Goal: Transaction & Acquisition: Purchase product/service

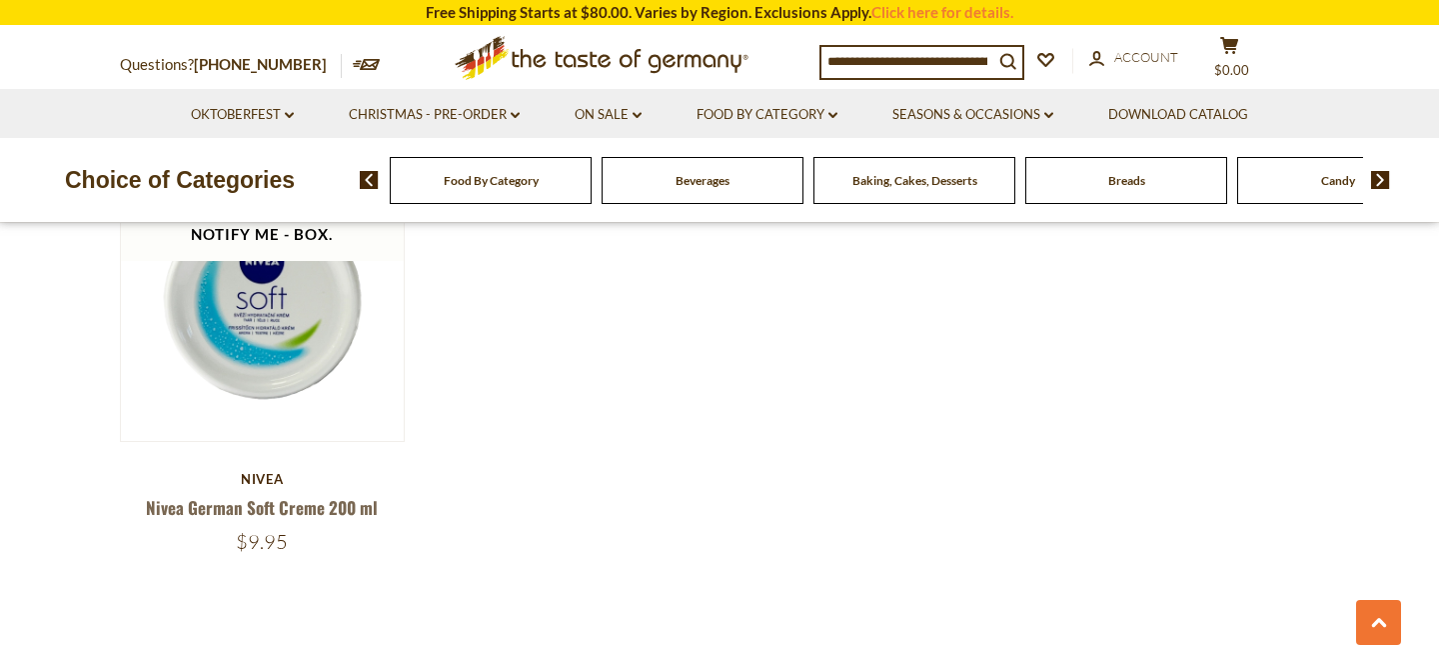
scroll to position [2160, 0]
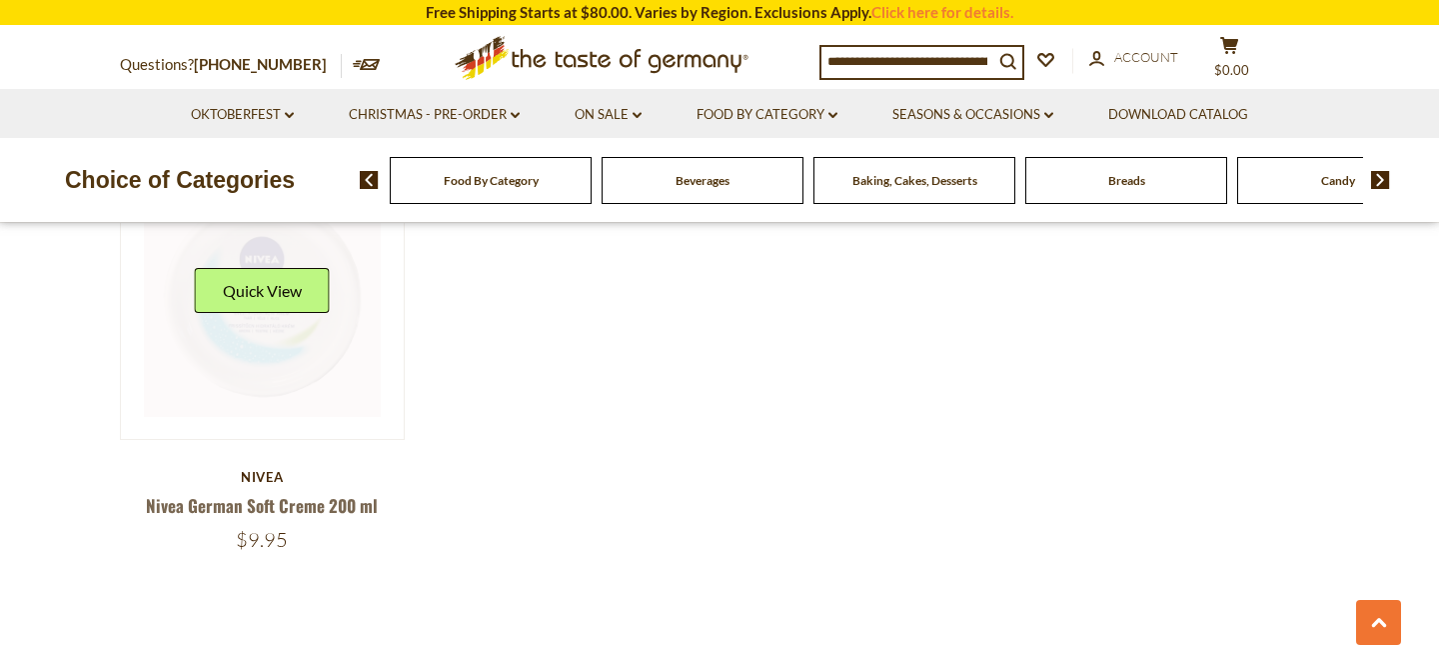
click at [264, 397] on link at bounding box center [263, 298] width 238 height 238
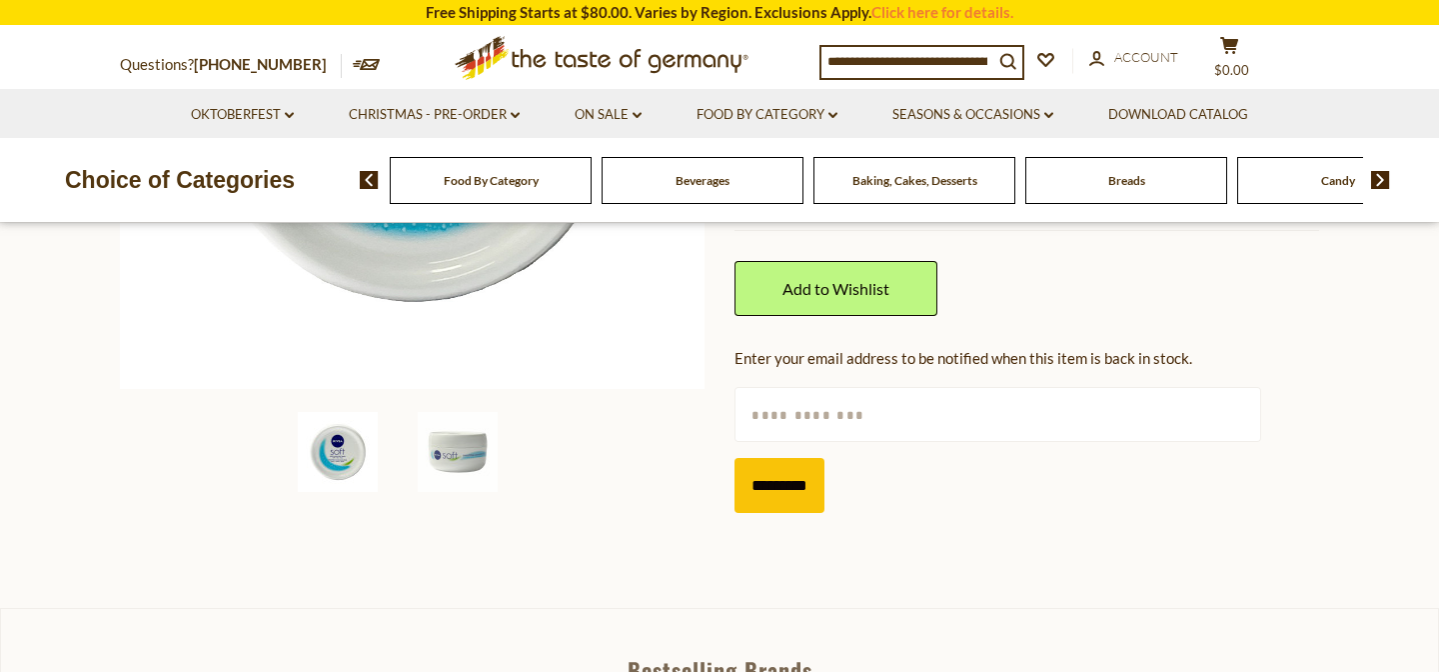
scroll to position [532, 0]
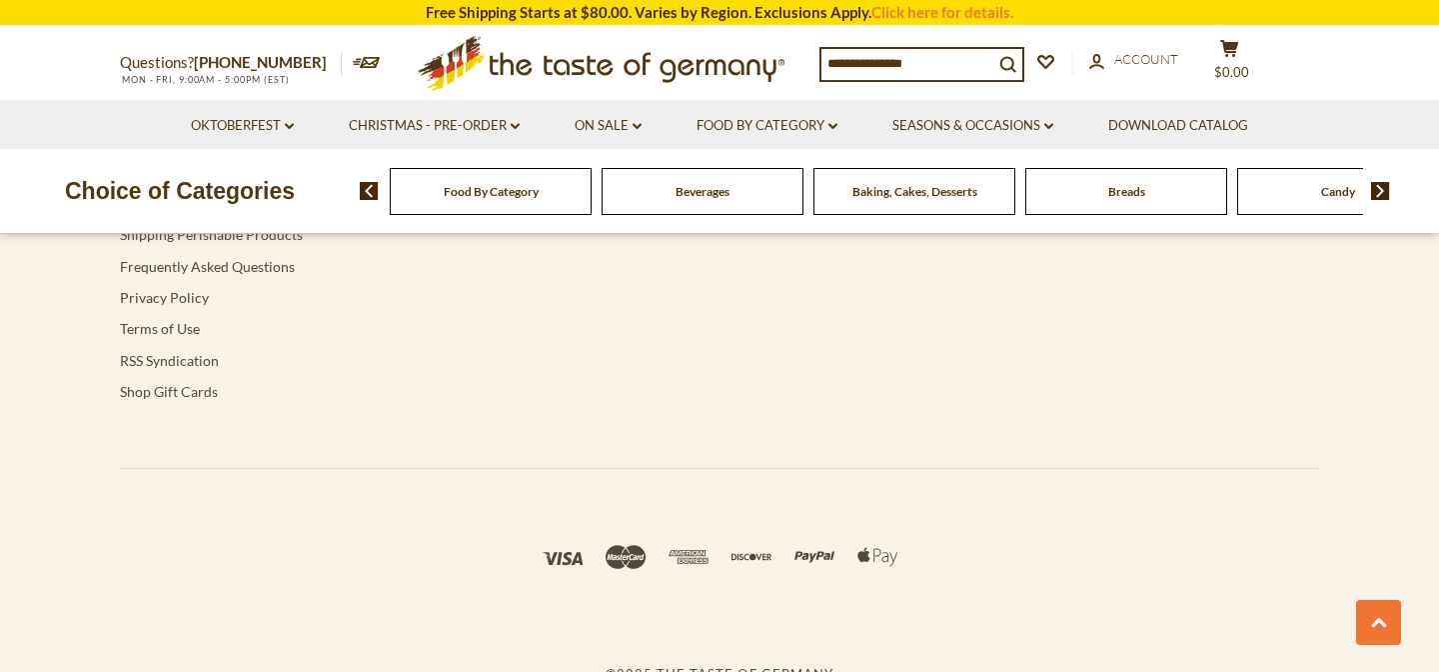
scroll to position [2160, 0]
